Goal: Find specific page/section: Find specific page/section

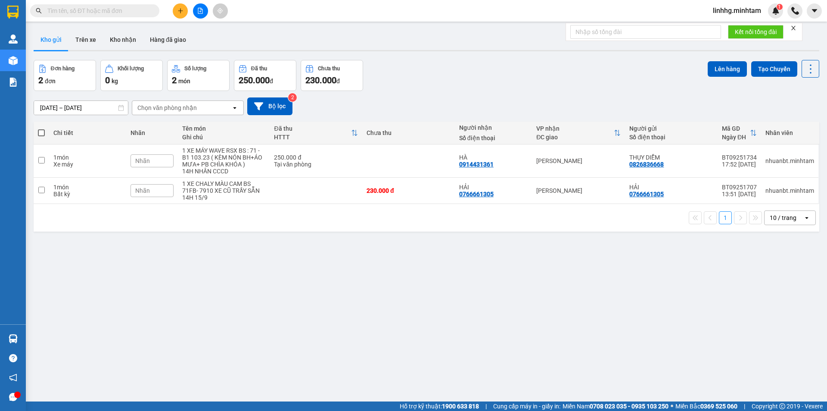
click at [434, 328] on section "Kết quả tìm kiếm ( 0 ) Bộ lọc No Data linhhg.minhtam 1 Quản Lý Quản lý giao nhậ…" at bounding box center [413, 205] width 827 height 411
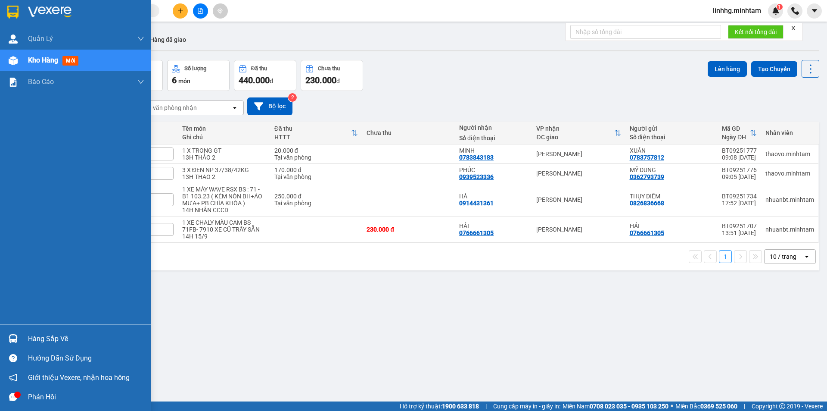
click at [65, 339] on div "Hàng sắp về" at bounding box center [86, 338] width 116 height 13
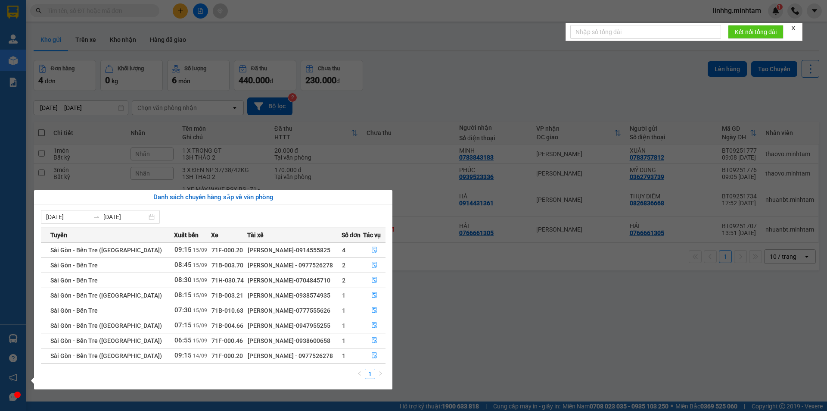
click at [455, 351] on section "Kết quả tìm kiếm ( 0 ) Bộ lọc No Data linhhg.minhtam 1 Quản [PERSON_NAME] lý gi…" at bounding box center [413, 205] width 827 height 411
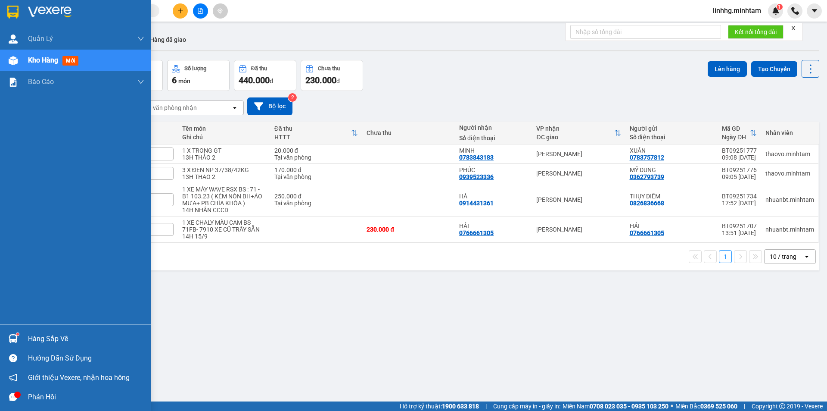
click at [55, 338] on div "Hàng sắp về" at bounding box center [86, 338] width 116 height 13
